Goal: Transaction & Acquisition: Purchase product/service

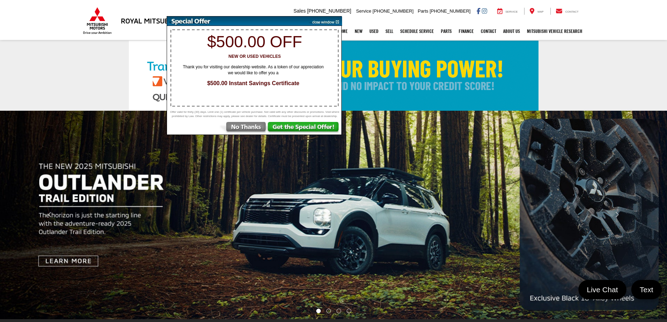
click at [338, 24] on img at bounding box center [324, 20] width 35 height 9
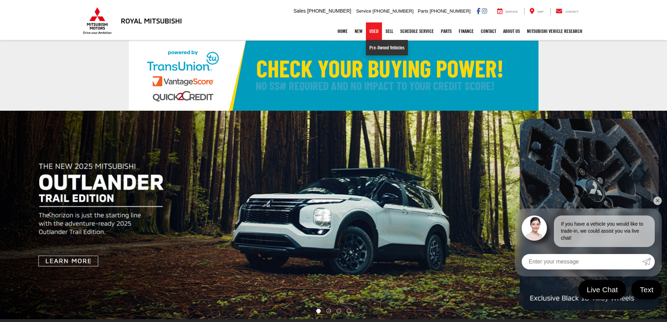
click at [374, 47] on link "Pre-Owned Vehicles" at bounding box center [387, 47] width 42 height 15
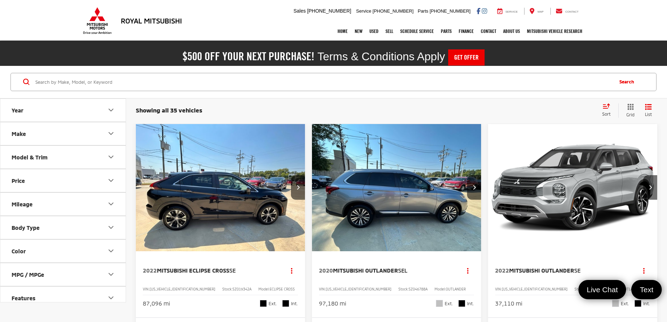
click at [609, 106] on icon "Select sort value" at bounding box center [606, 105] width 8 height 5
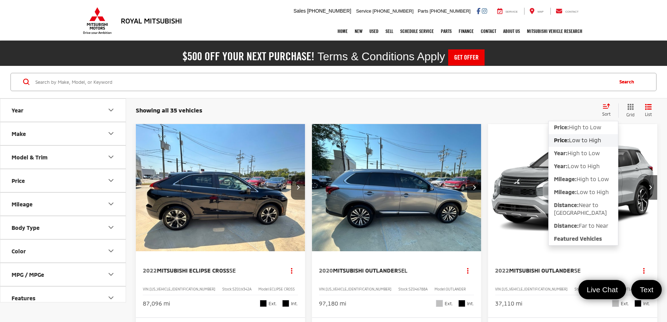
click at [592, 137] on span "Low to High" at bounding box center [585, 140] width 32 height 7
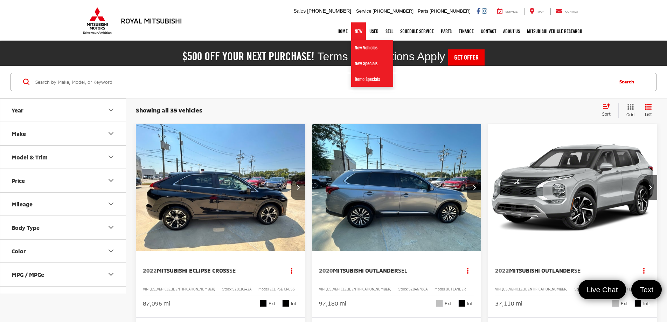
click at [358, 32] on link "New" at bounding box center [358, 31] width 15 height 18
click at [357, 46] on link "New Vehicles" at bounding box center [372, 48] width 42 height 16
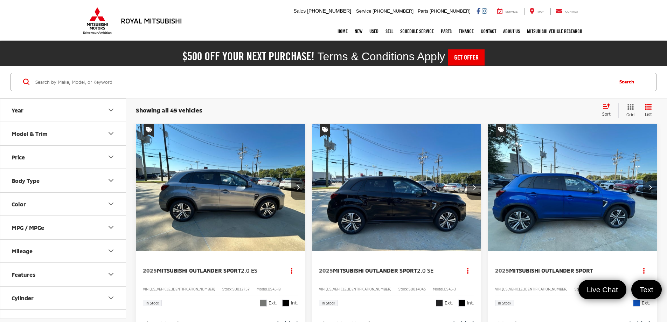
click at [30, 135] on div "Model & Trim" at bounding box center [30, 133] width 36 height 7
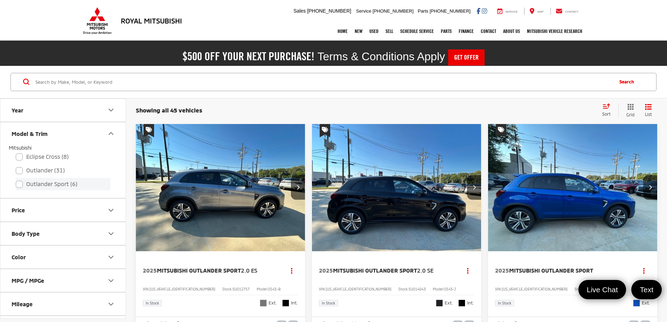
click at [38, 184] on label "Outlander Sport (6)" at bounding box center [63, 184] width 95 height 12
click at [16, 180] on input "Outlander Sport (6)" at bounding box center [16, 179] width 0 height 0
checkbox input "true"
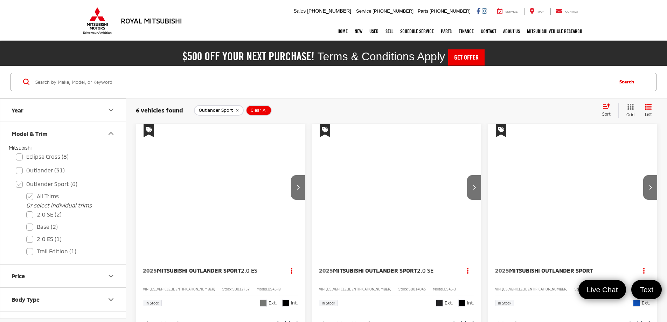
click at [112, 134] on icon "Model & Trim" at bounding box center [111, 133] width 8 height 8
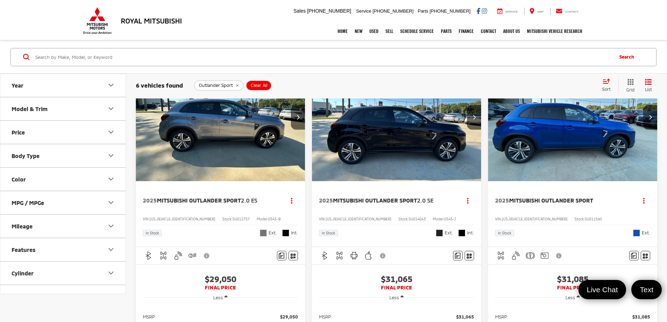
scroll to position [35, 0]
